Goal: Use online tool/utility: Utilize a website feature to perform a specific function

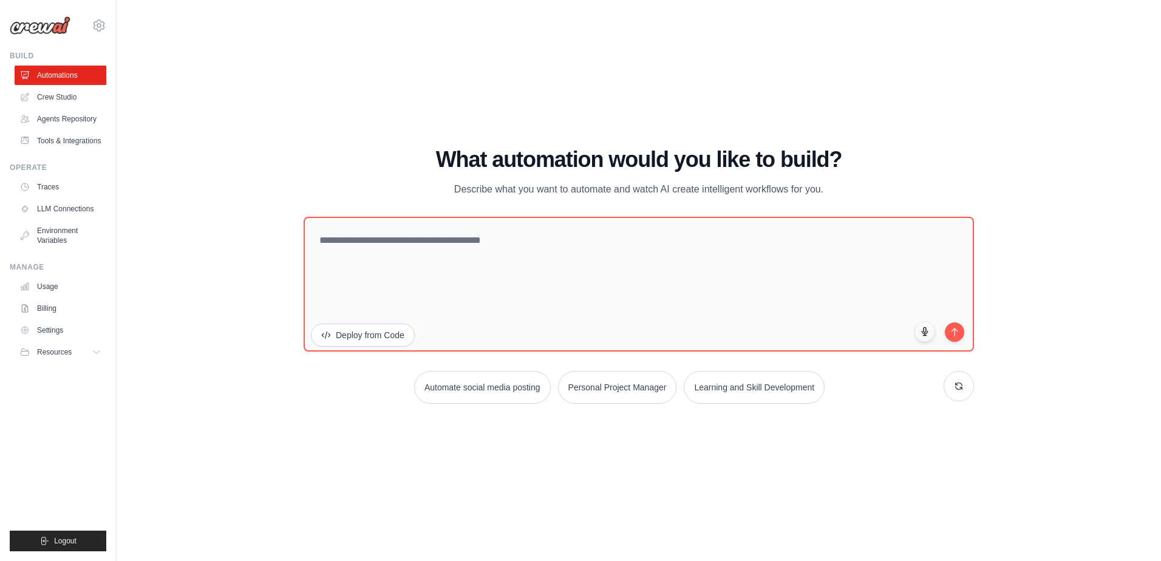
click at [551, 268] on textarea at bounding box center [639, 284] width 671 height 135
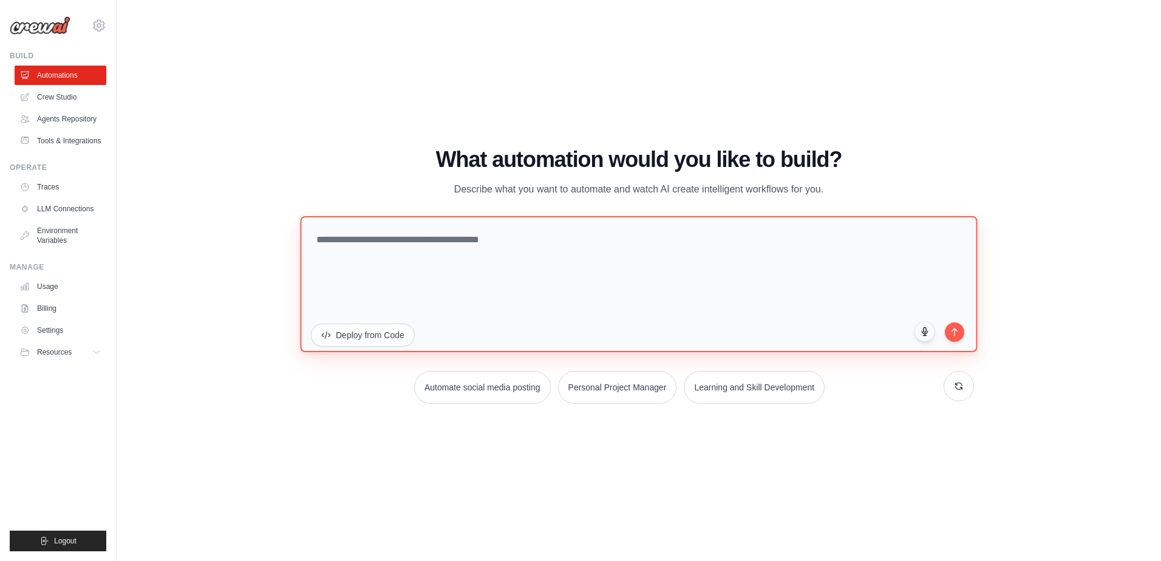
click at [570, 293] on textarea at bounding box center [638, 284] width 677 height 136
type textarea "**********"
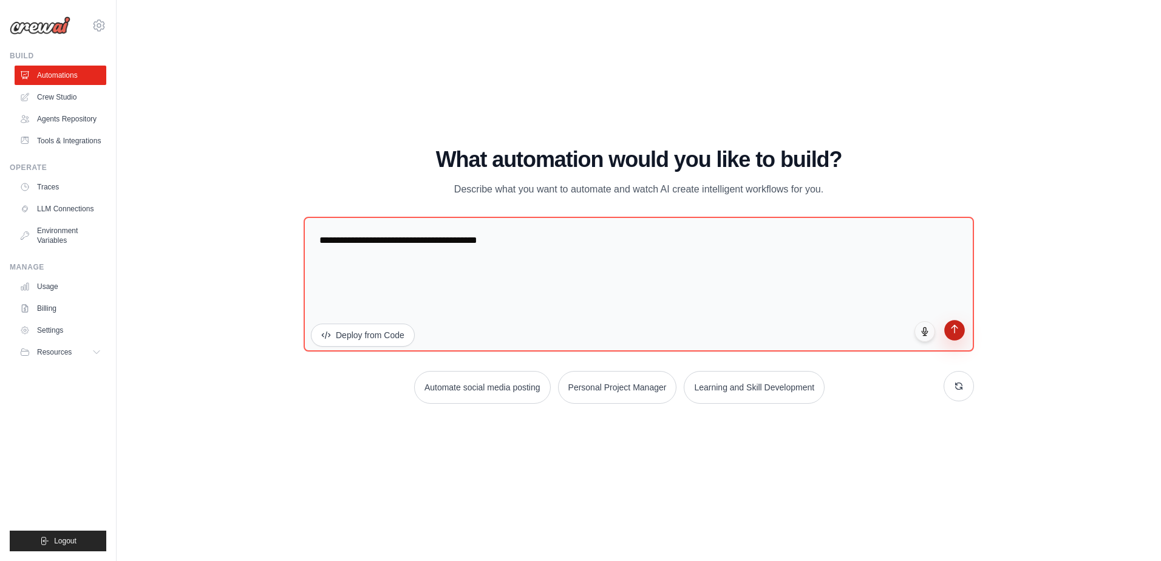
click at [962, 335] on button "submit" at bounding box center [955, 330] width 21 height 21
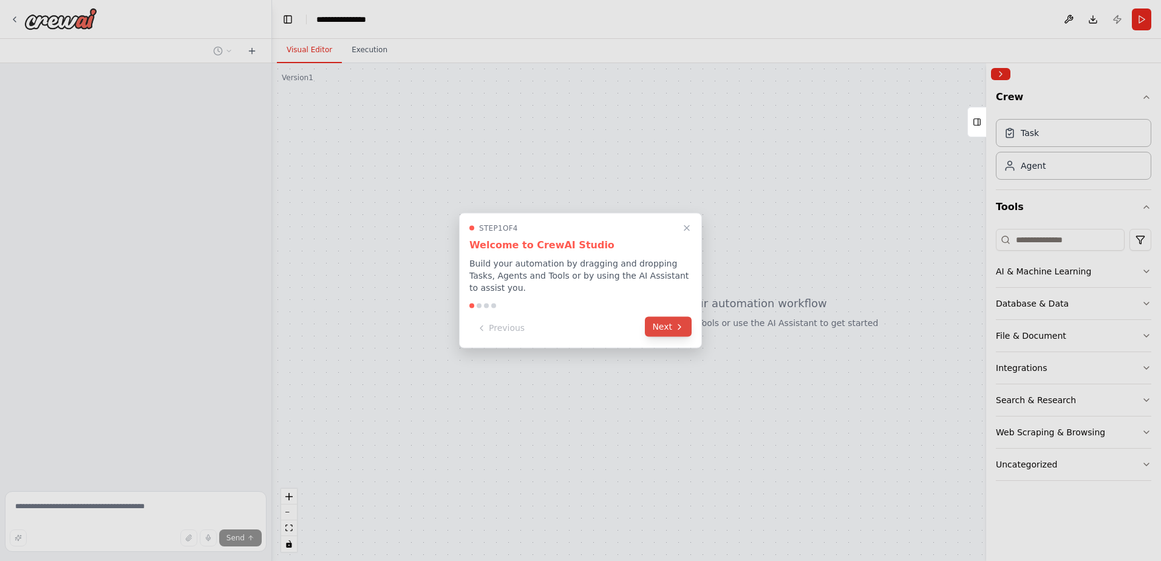
click at [657, 323] on button "Next" at bounding box center [668, 327] width 47 height 20
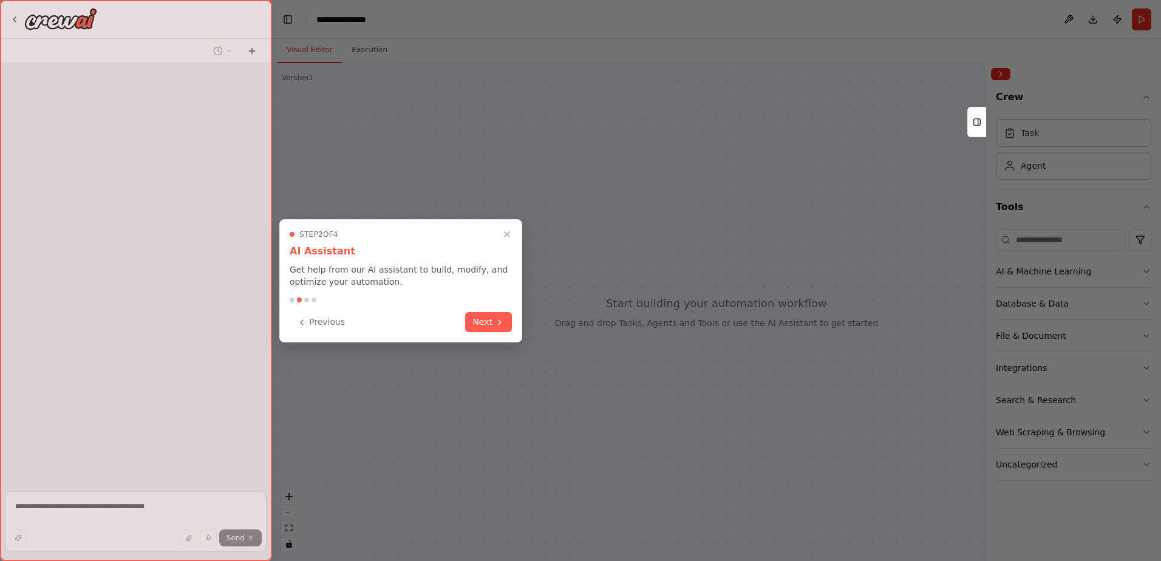
click at [657, 323] on div at bounding box center [580, 280] width 1161 height 561
click at [490, 327] on button "Next" at bounding box center [488, 321] width 47 height 20
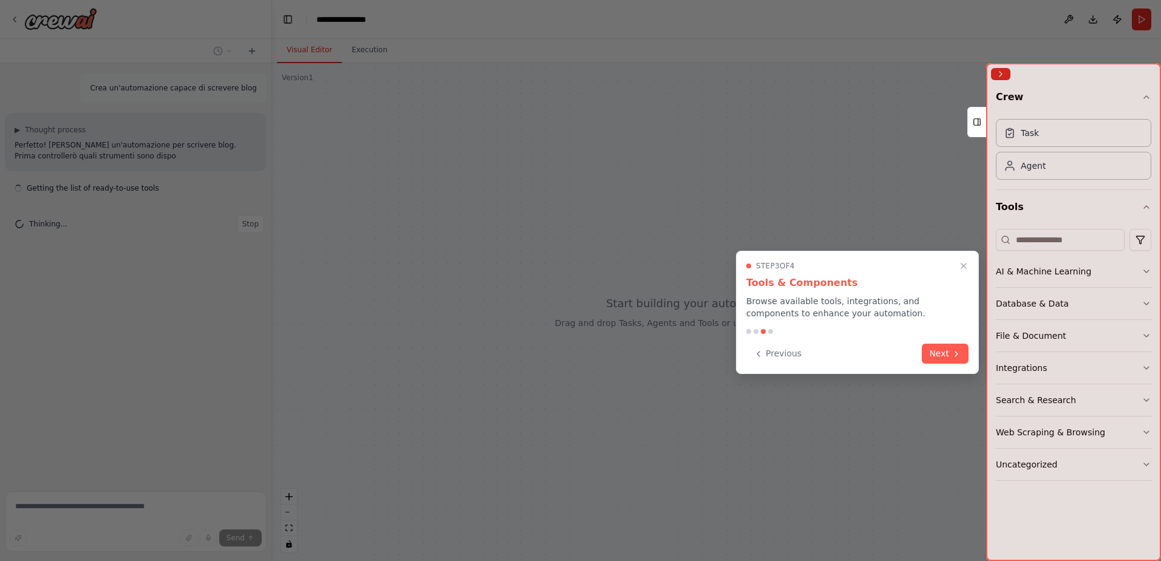
click at [944, 341] on div "Step 3 of 4 Tools & Components Browse available tools, integrations, and compon…" at bounding box center [857, 312] width 243 height 123
click at [944, 346] on button "Next" at bounding box center [945, 353] width 47 height 20
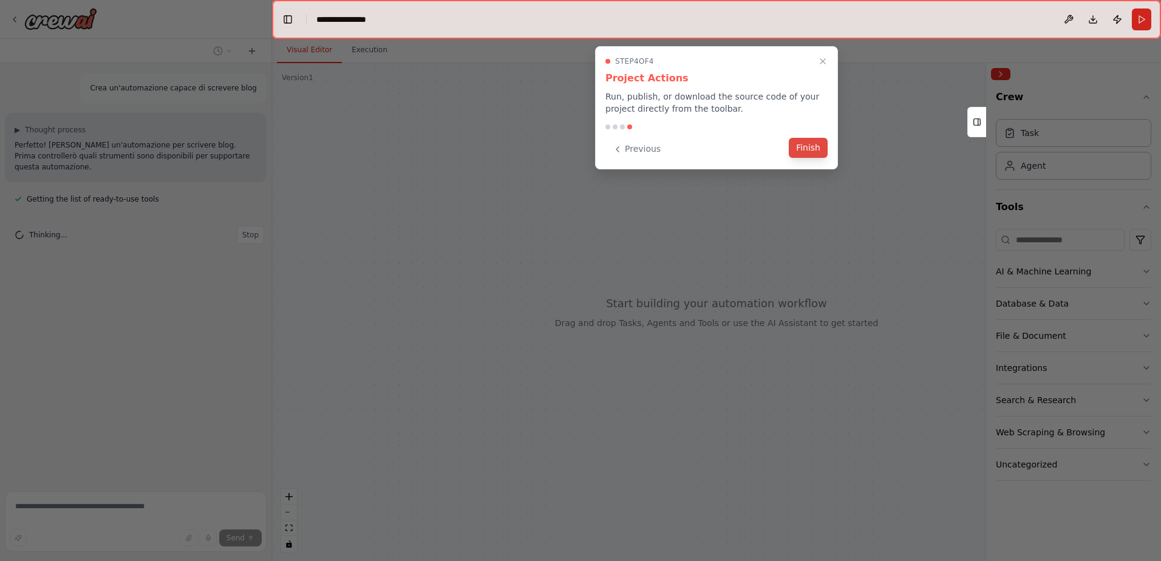
click at [805, 149] on button "Finish" at bounding box center [808, 148] width 39 height 20
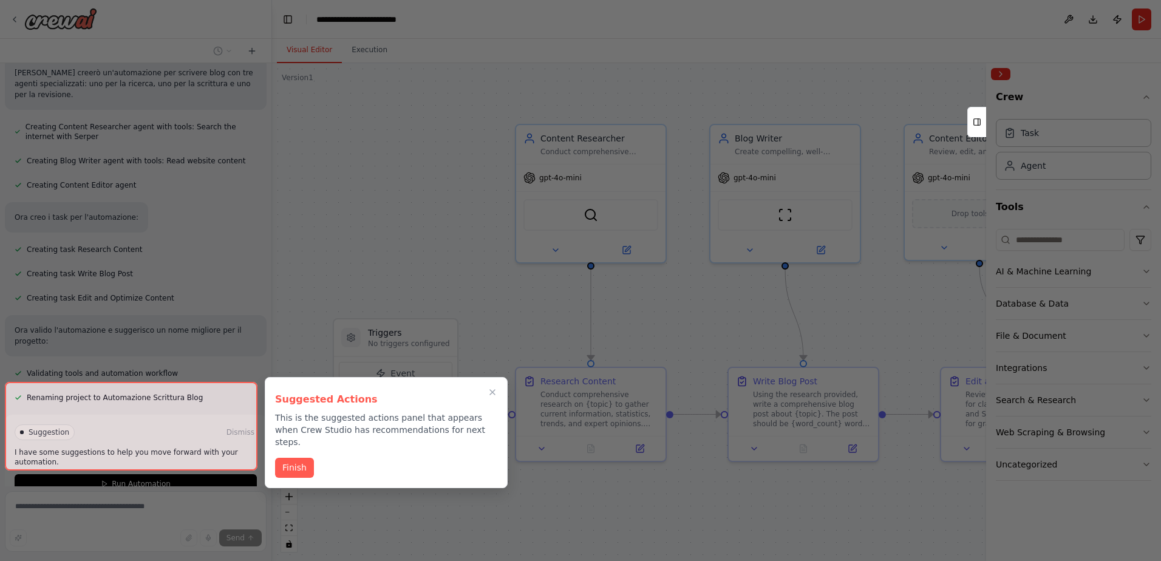
scroll to position [398, 0]
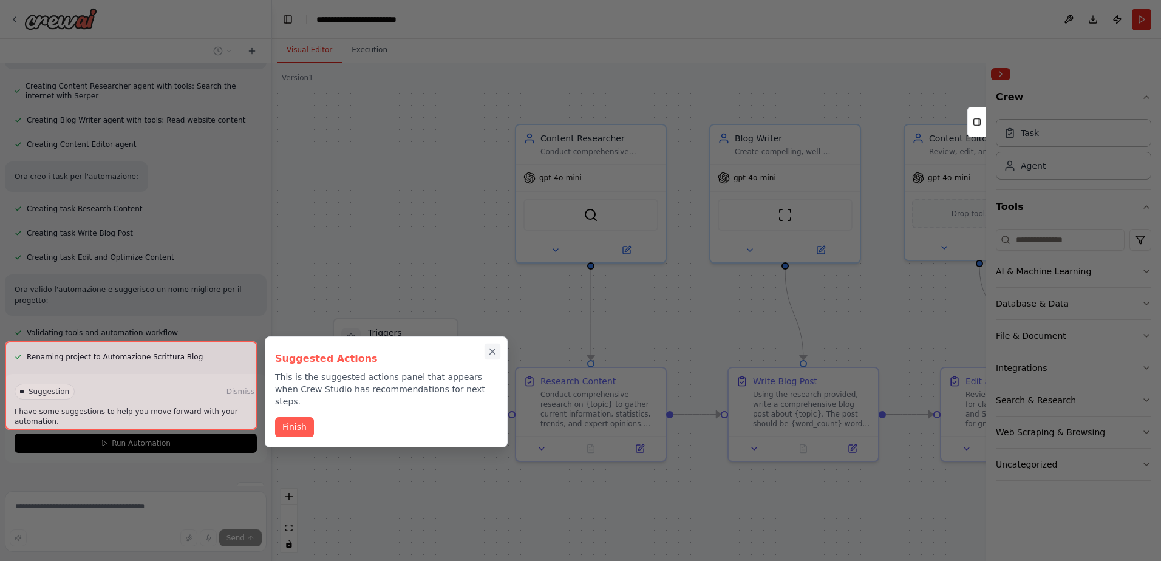
click at [494, 352] on icon "Close walkthrough" at bounding box center [492, 351] width 5 height 5
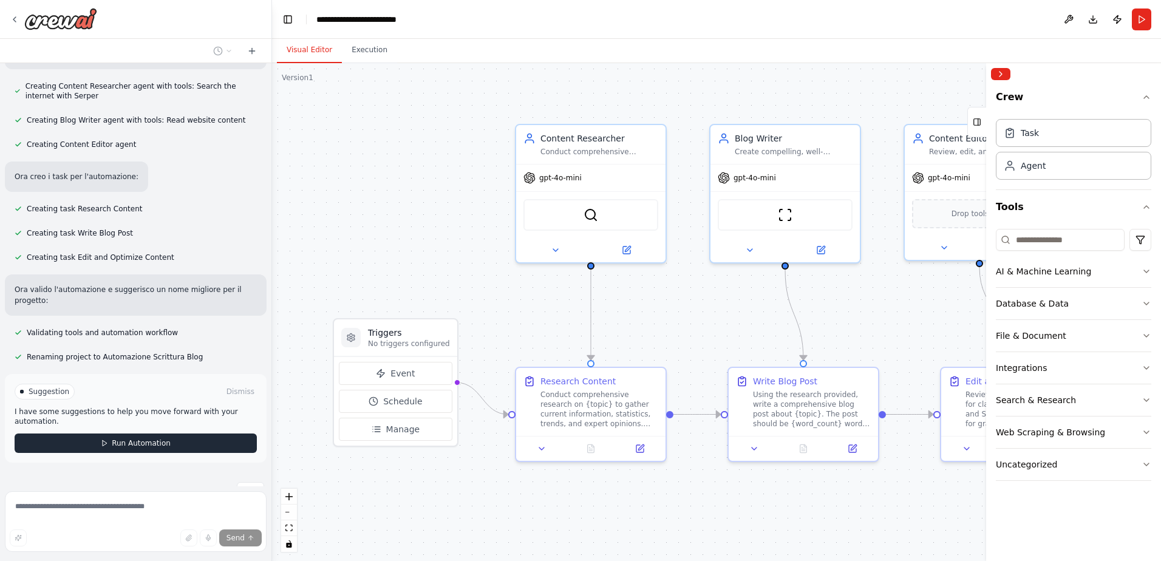
click at [203, 434] on button "Run Automation" at bounding box center [136, 443] width 242 height 19
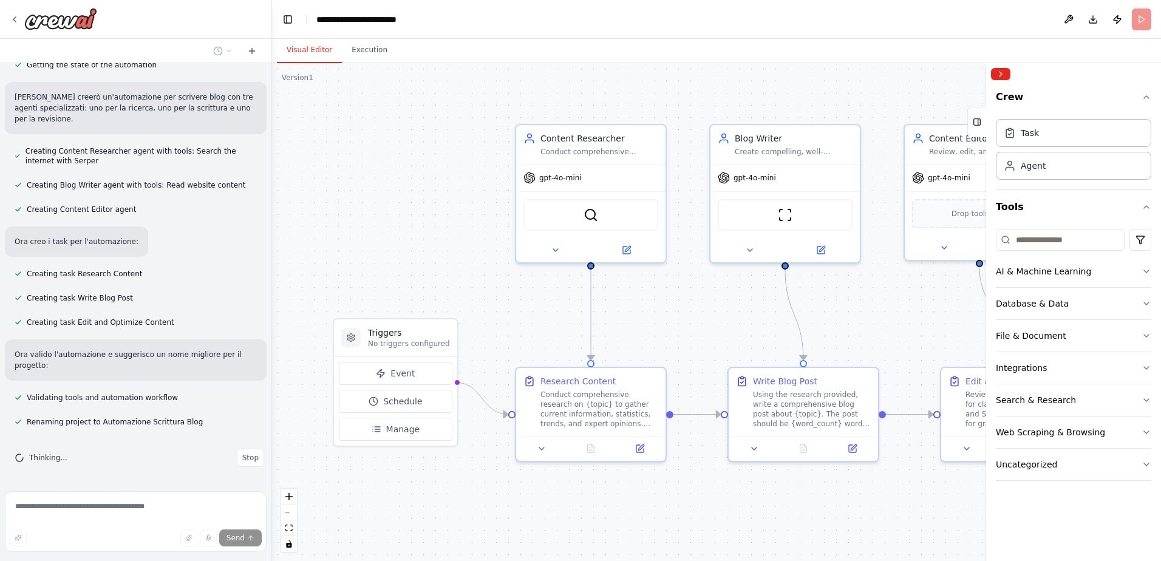
scroll to position [300, 0]
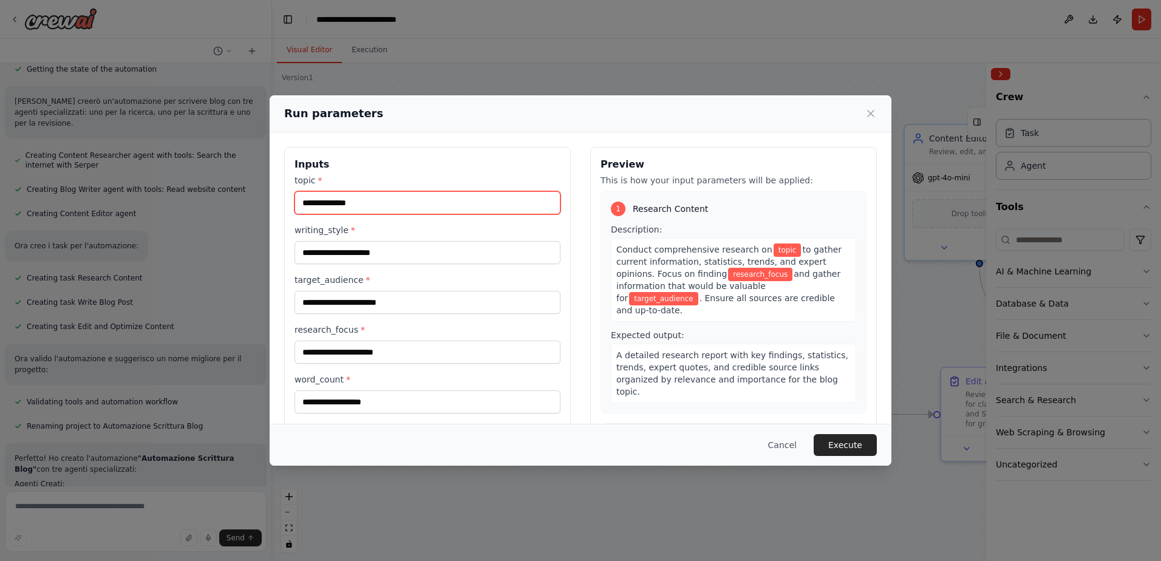
click at [403, 200] on input "topic *" at bounding box center [428, 202] width 266 height 23
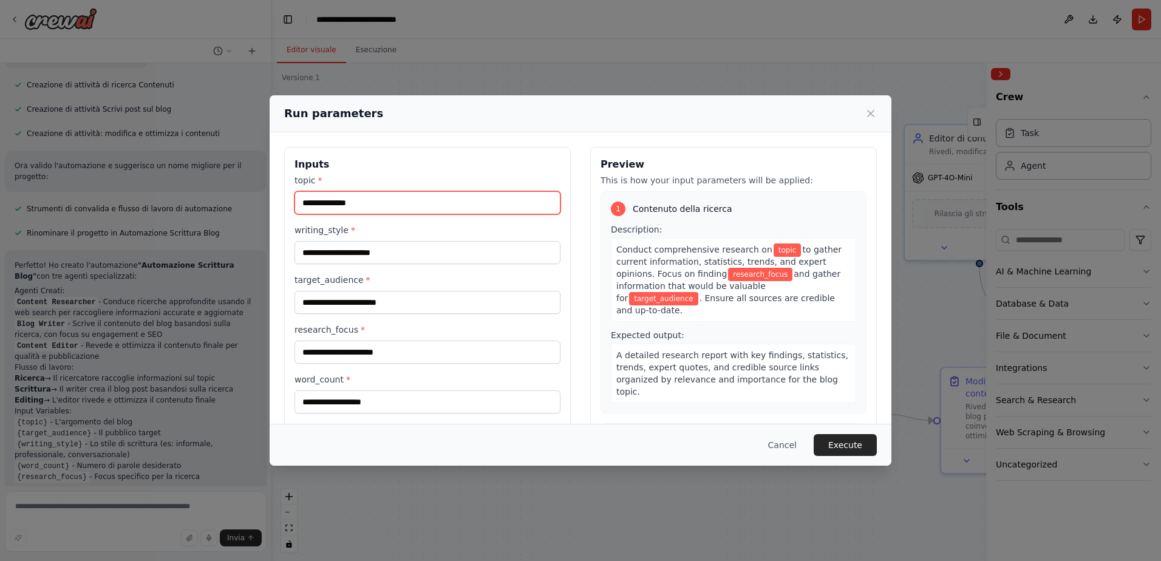
click at [423, 208] on input "topic *" at bounding box center [428, 202] width 266 height 23
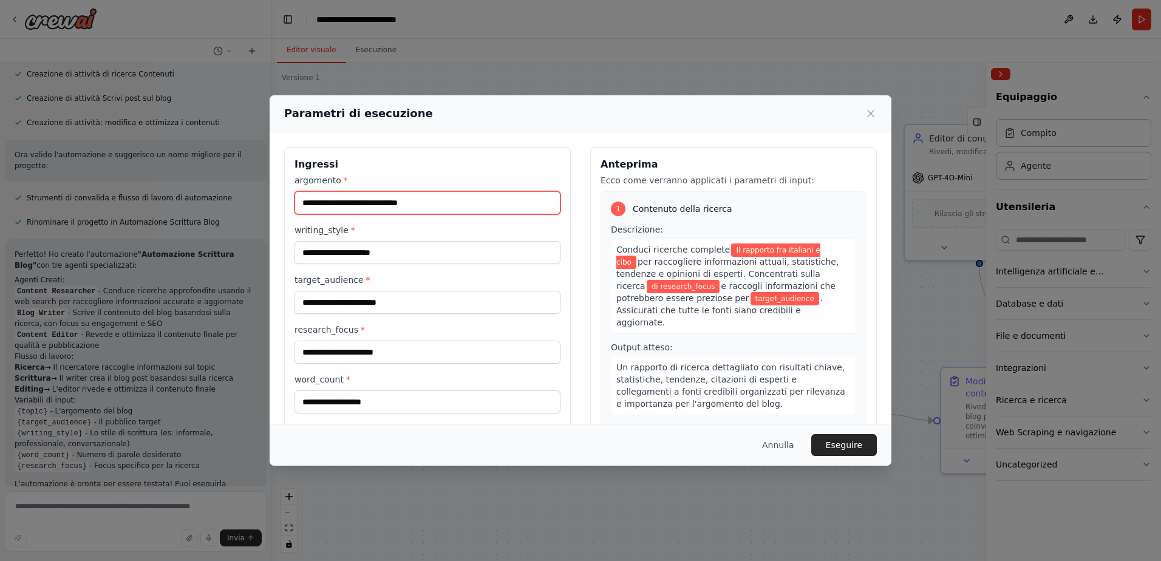
type input "**********"
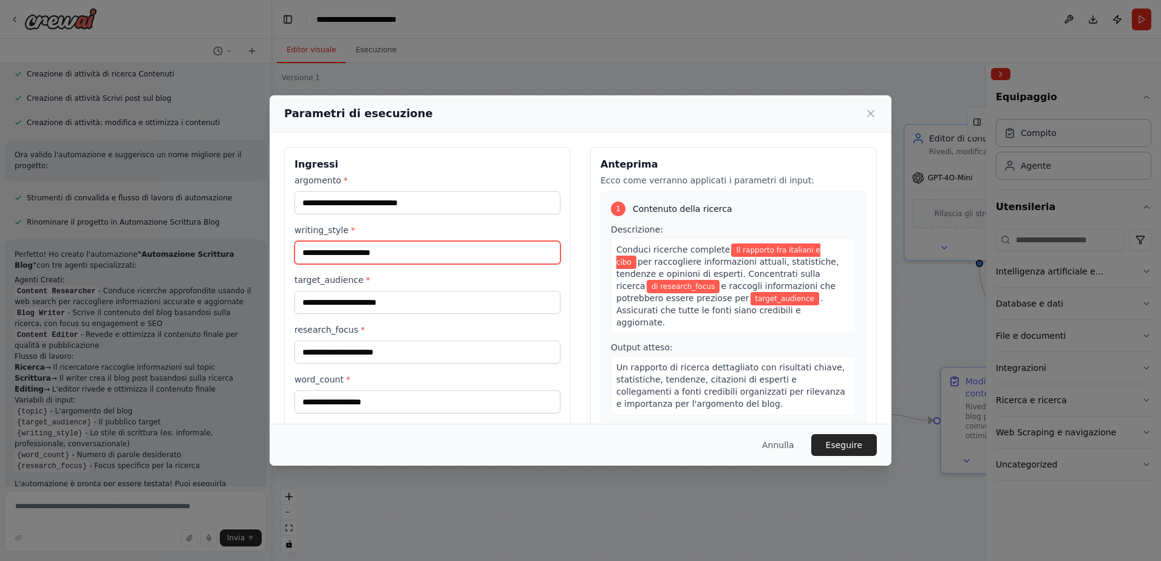
click at [354, 259] on input "writing_style *" at bounding box center [428, 252] width 266 height 23
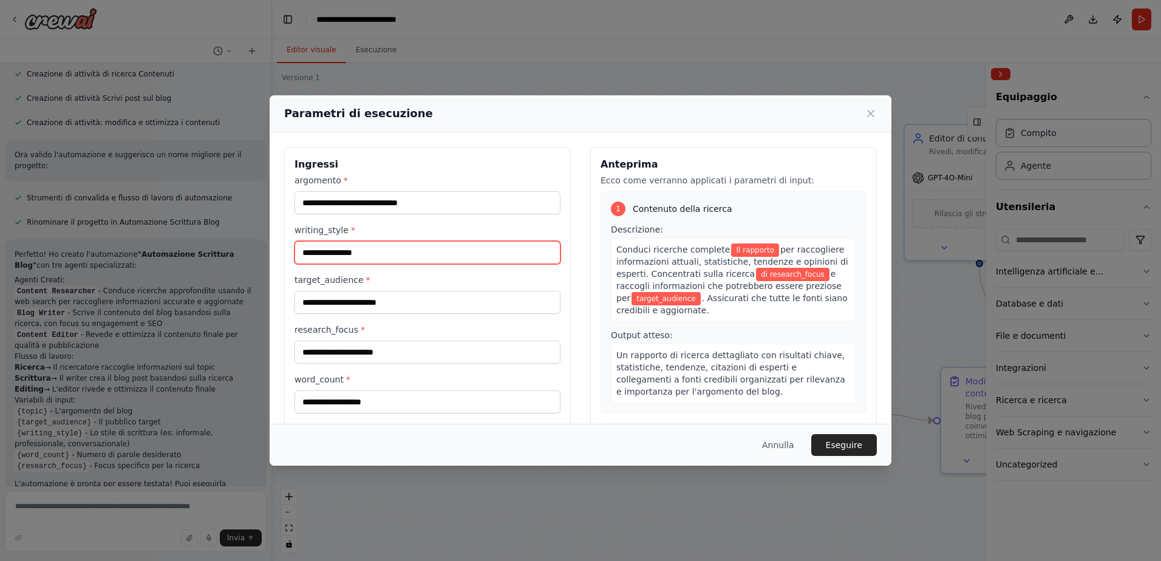
type input "**********"
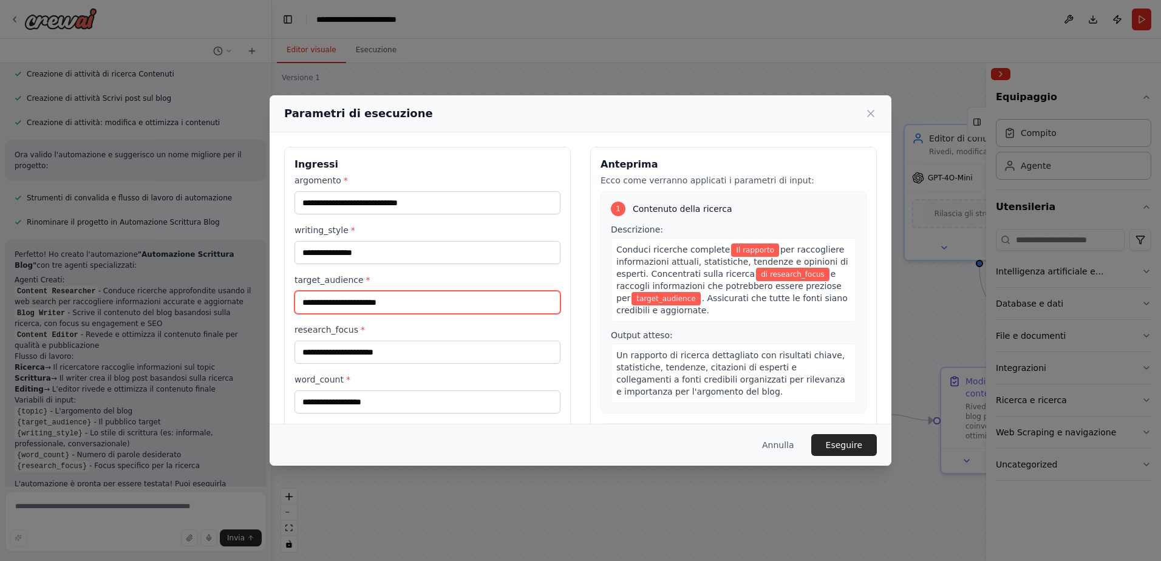
click at [357, 298] on input "target_audience *" at bounding box center [428, 302] width 266 height 23
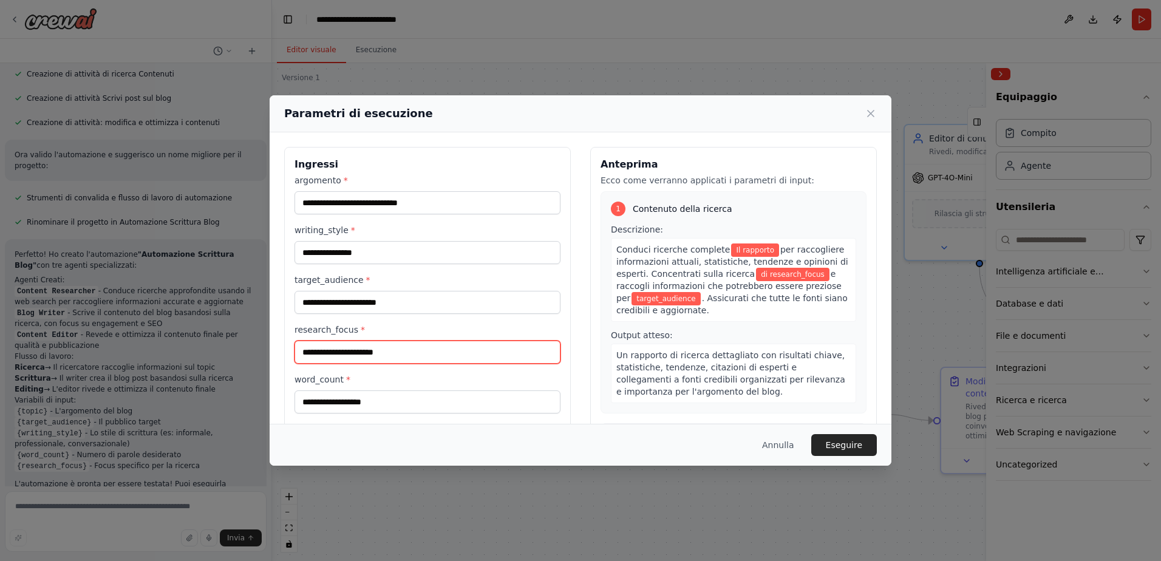
click at [379, 355] on input "research_focus *" at bounding box center [428, 352] width 266 height 23
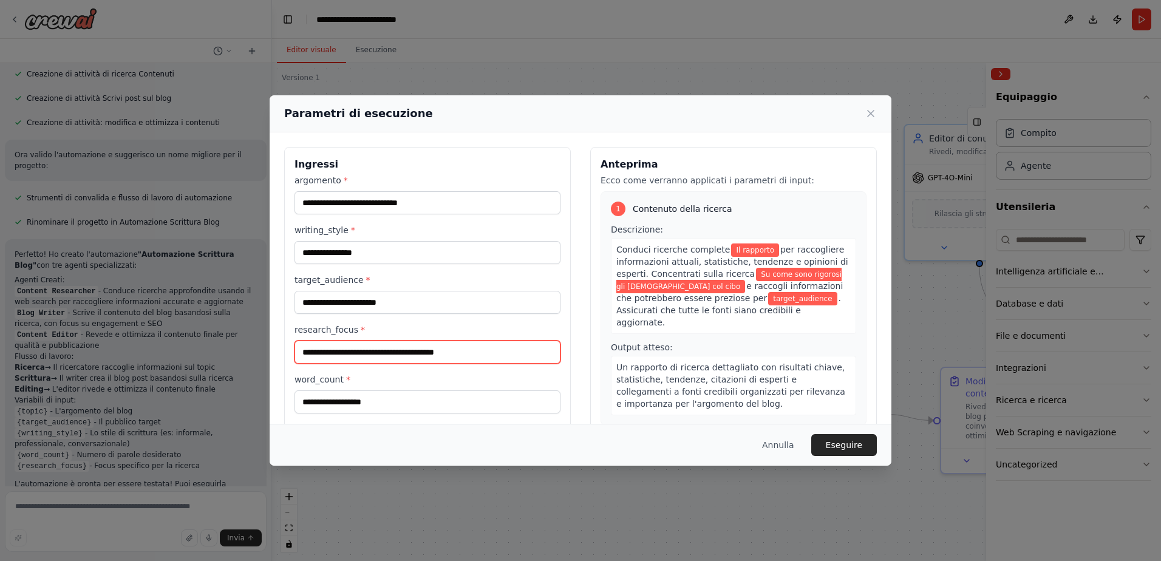
scroll to position [26, 0]
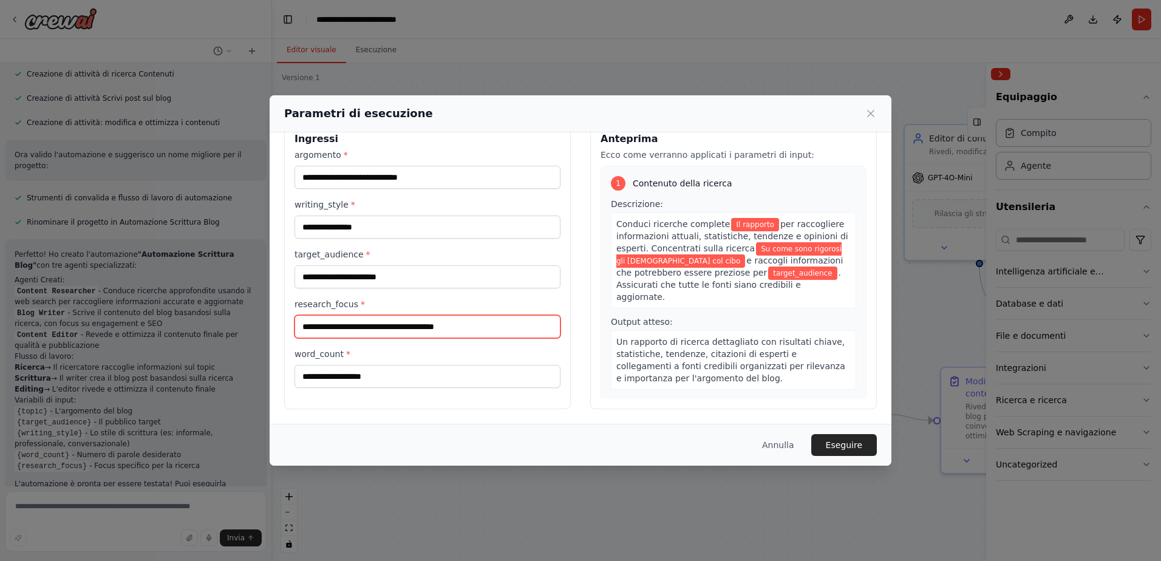
type input "**********"
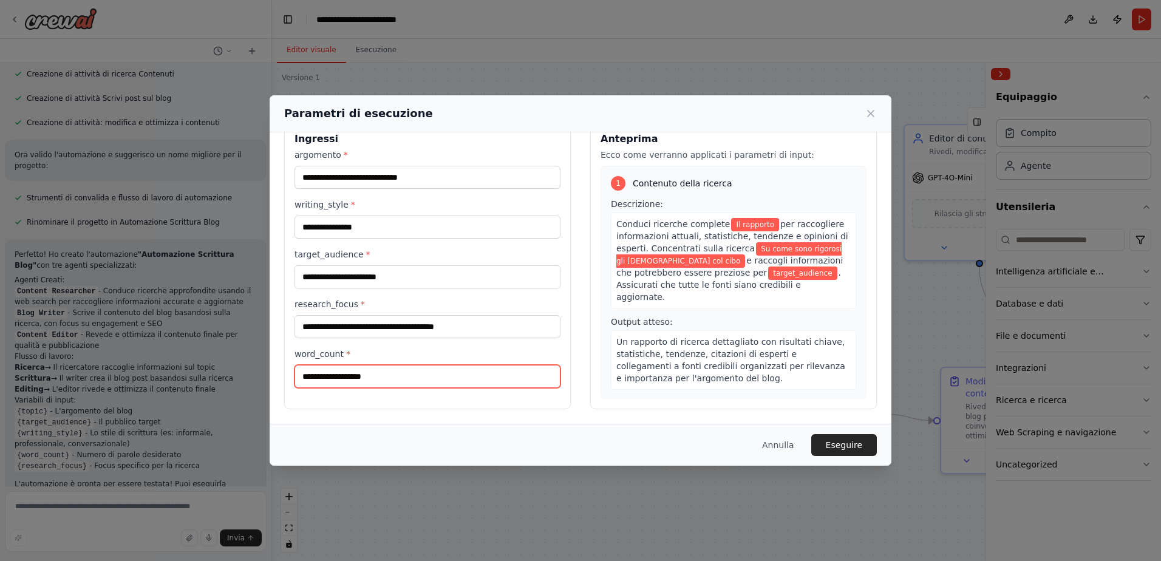
click at [361, 378] on input "word_count *" at bounding box center [428, 376] width 266 height 23
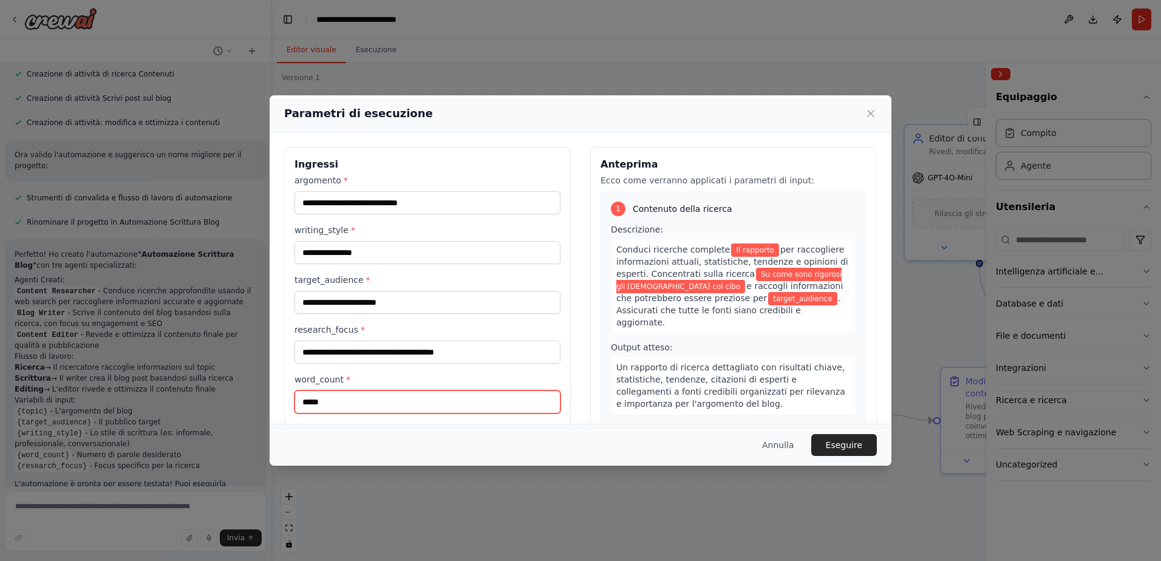
type input "*****"
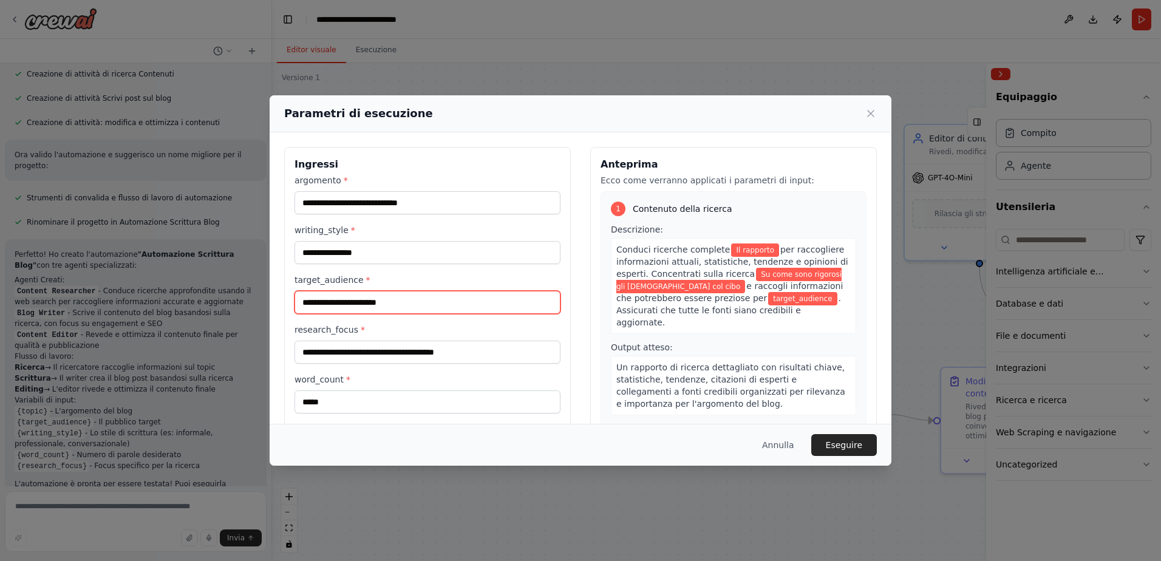
click at [400, 303] on input "target_audience *" at bounding box center [428, 302] width 266 height 23
type input "**********"
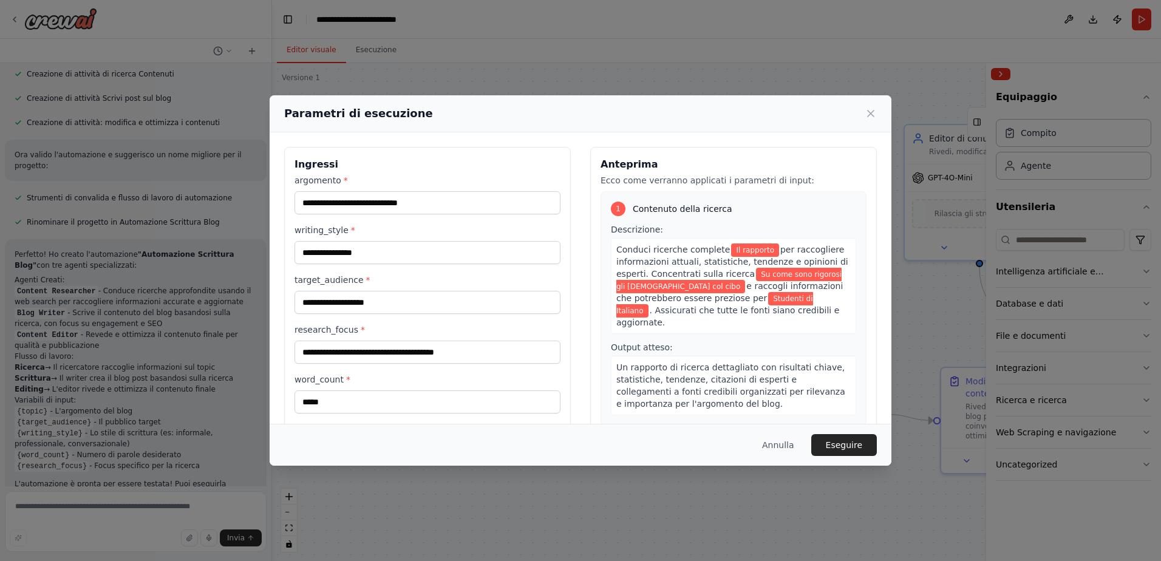
click at [723, 270] on span "per raccogliere informazioni attuali, statistiche, tendenze e opinioni di esper…" at bounding box center [733, 262] width 232 height 34
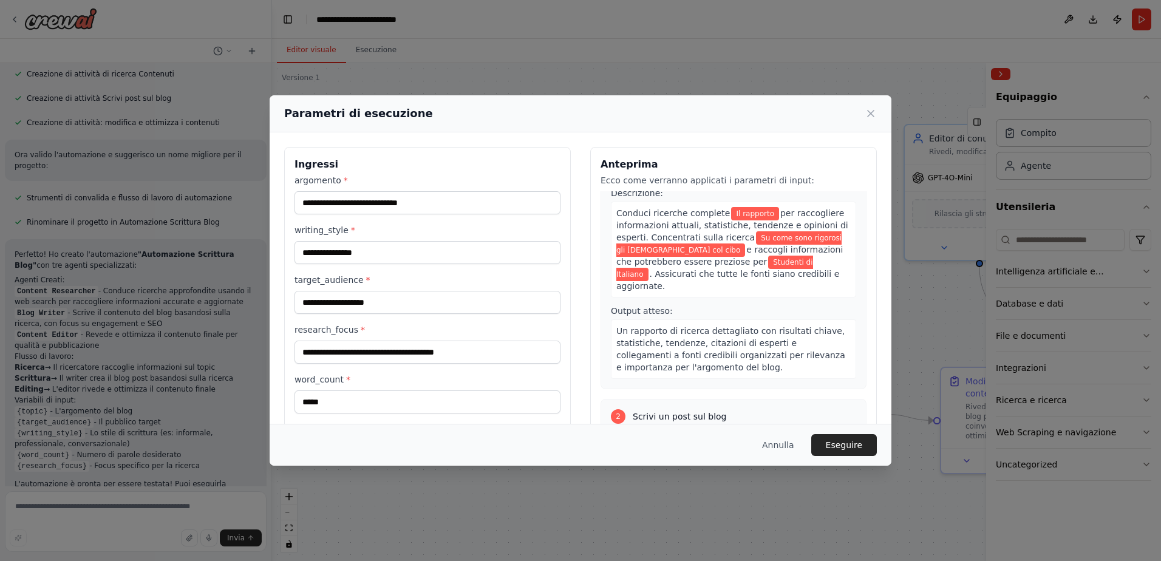
scroll to position [37, 0]
click at [750, 238] on span "Su come sono rigorosi gli italiani col cibo" at bounding box center [729, 244] width 225 height 26
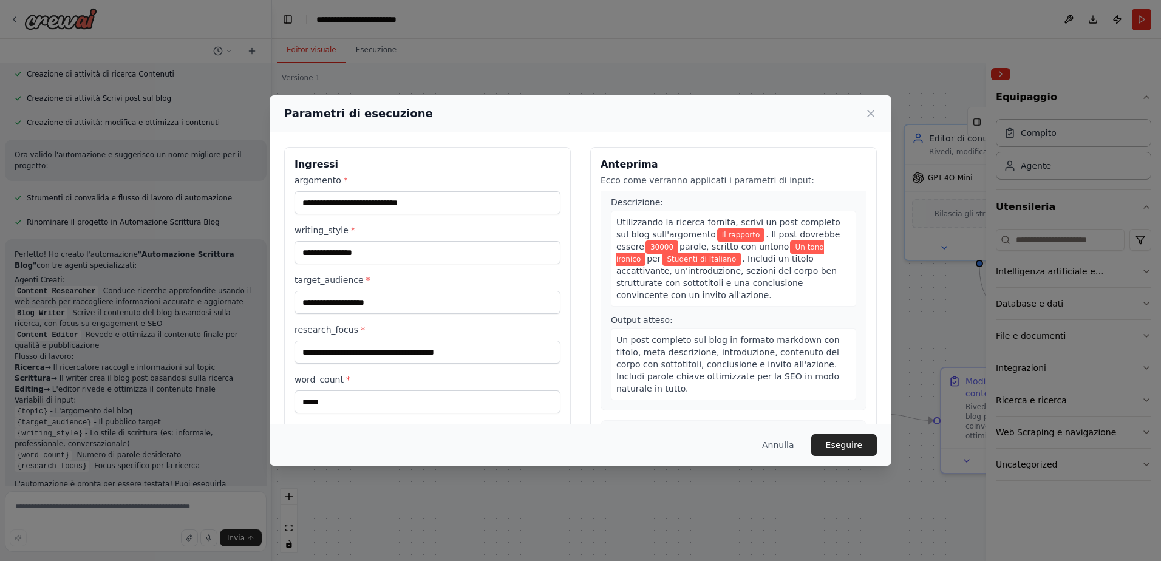
scroll to position [477, 0]
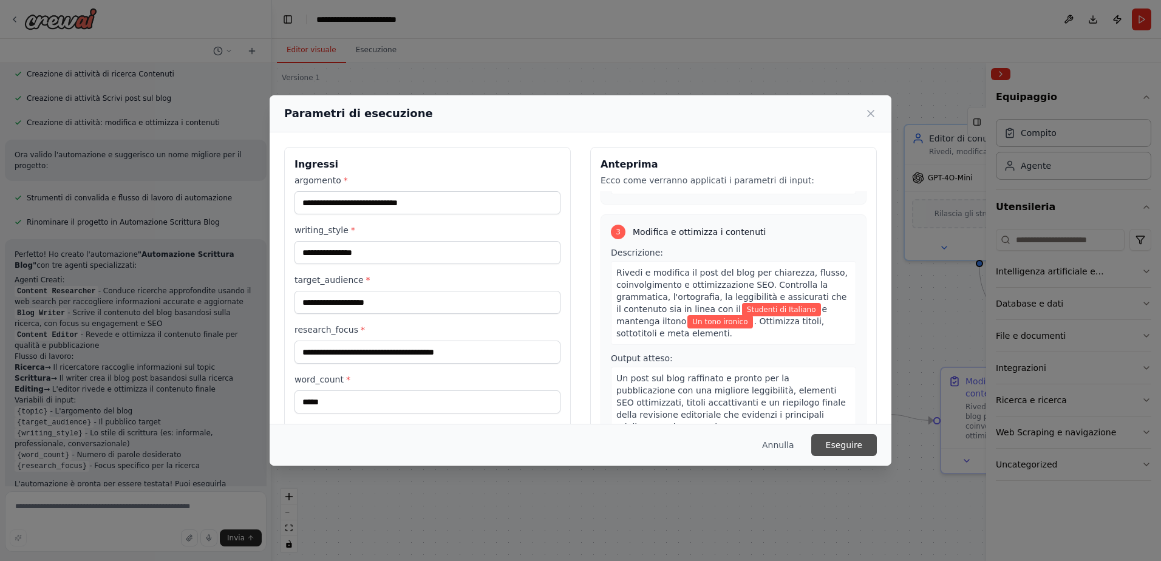
click at [854, 440] on button "Eseguire" at bounding box center [845, 445] width 66 height 22
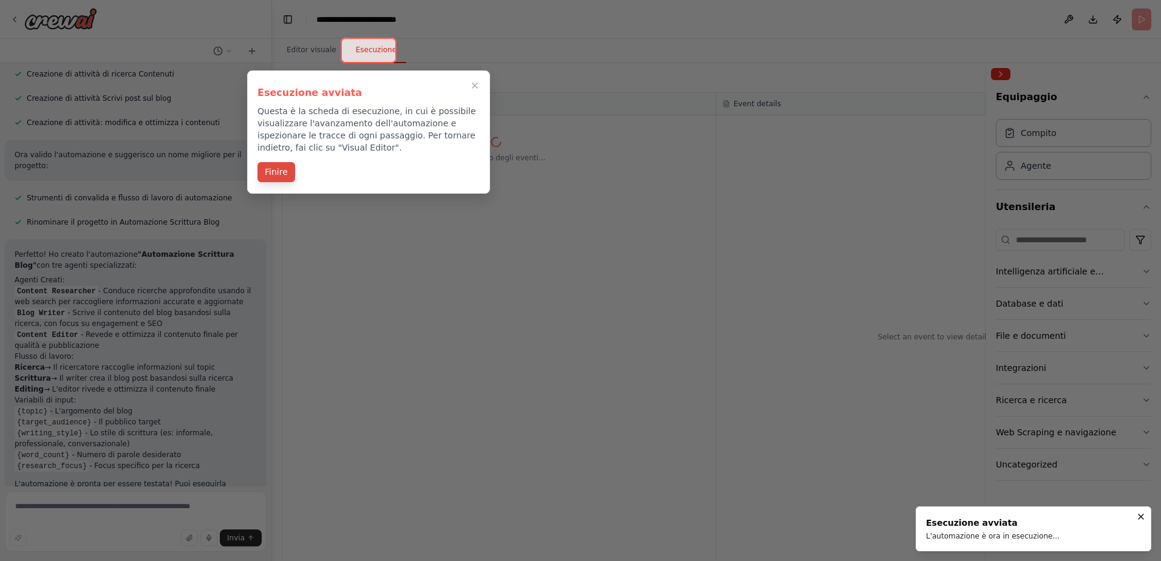
click at [270, 170] on button "Finire" at bounding box center [277, 172] width 38 height 20
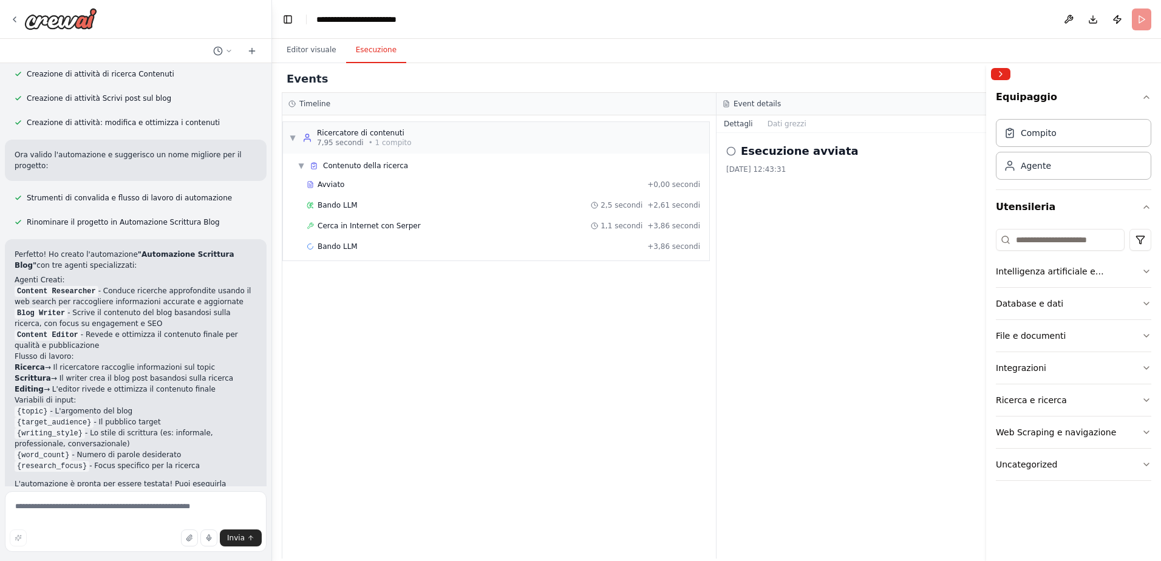
scroll to position [533, 0]
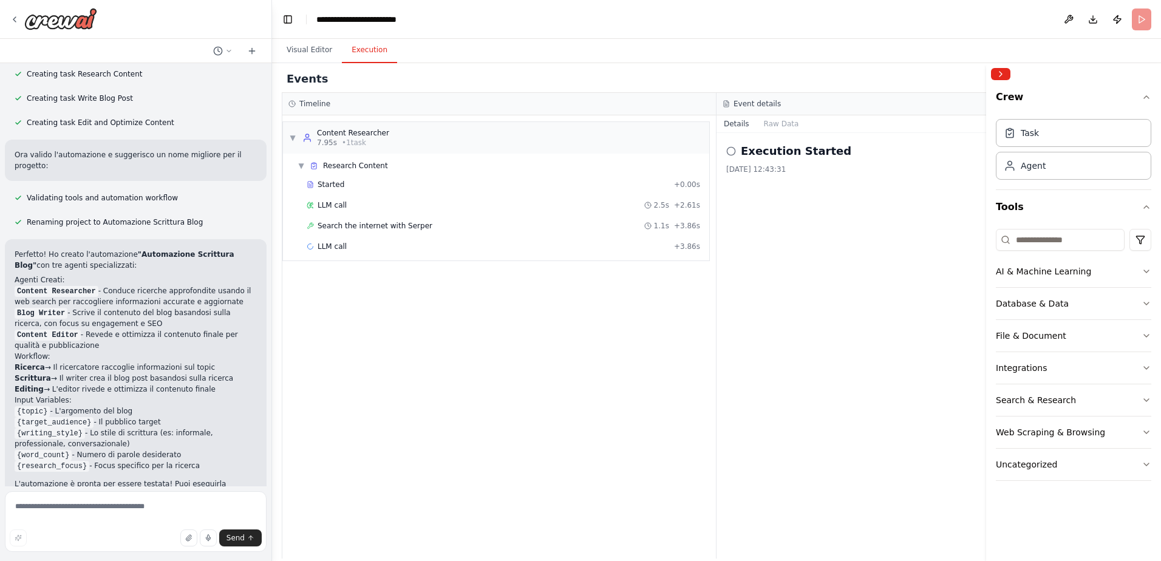
click at [890, 264] on div "Execution Started 14/10/2025, 12:43:31" at bounding box center [934, 346] width 435 height 426
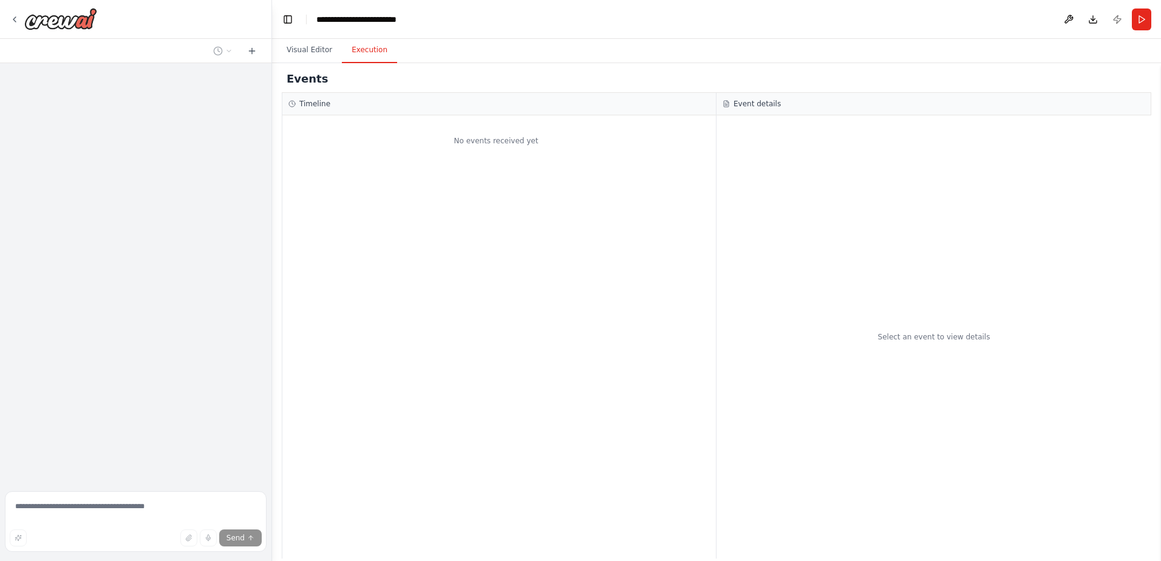
click at [371, 55] on button "Execution" at bounding box center [369, 51] width 55 height 26
click at [478, 149] on div "No events received yet" at bounding box center [496, 140] width 428 height 39
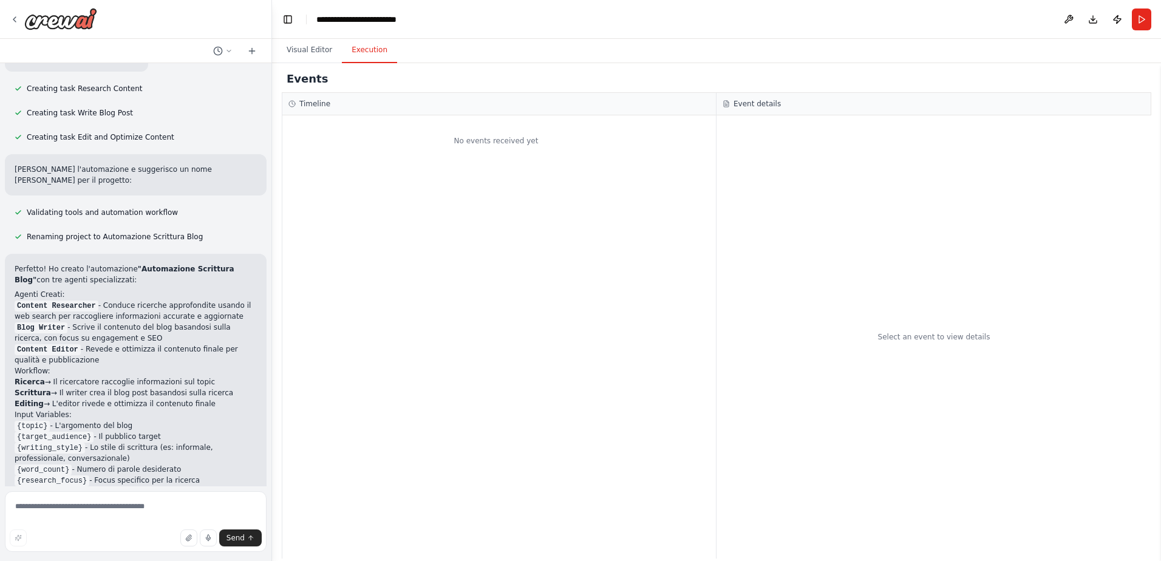
scroll to position [558, 0]
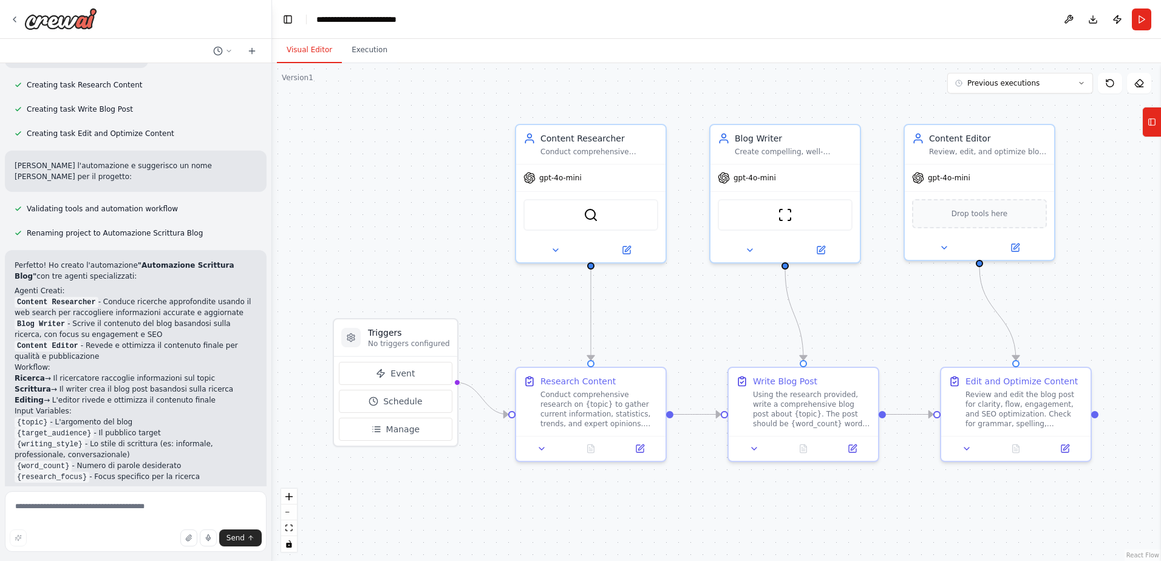
click at [320, 44] on button "Visual Editor" at bounding box center [309, 51] width 65 height 26
